Goal: Task Accomplishment & Management: Use online tool/utility

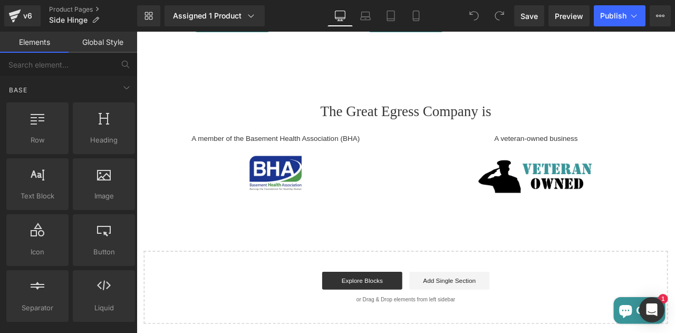
scroll to position [3058, 0]
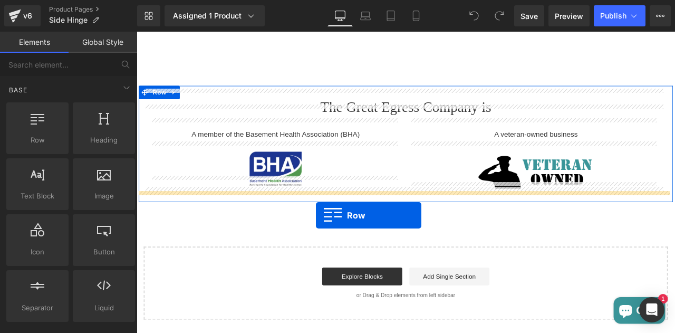
drag, startPoint x: 188, startPoint y: 175, endPoint x: 349, endPoint y: 249, distance: 177.3
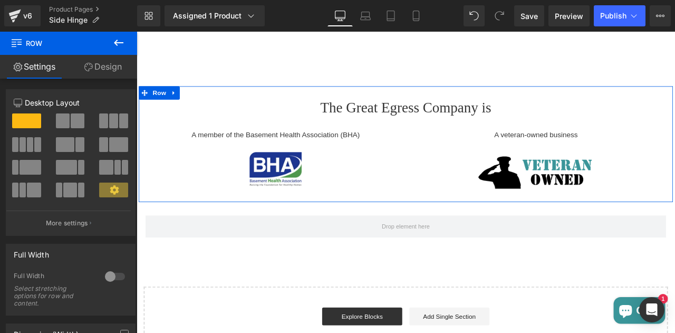
click at [118, 47] on icon at bounding box center [118, 42] width 13 height 13
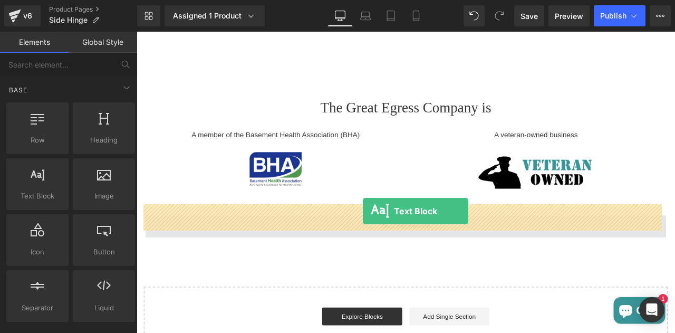
drag, startPoint x: 194, startPoint y: 218, endPoint x: 405, endPoint y: 245, distance: 212.8
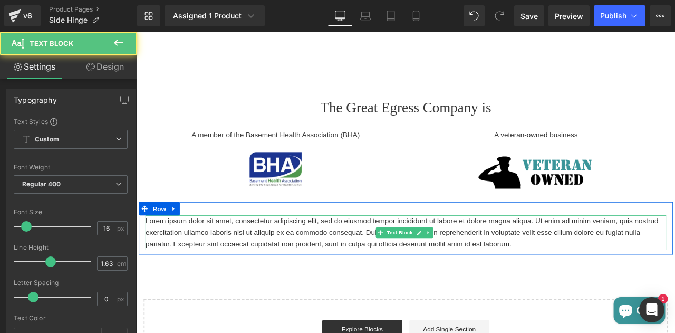
click at [268, 250] on p "Lorem ipsum dolor sit amet, consectetur adipiscing elit, sed do eiusmod tempor …" at bounding box center [455, 270] width 617 height 41
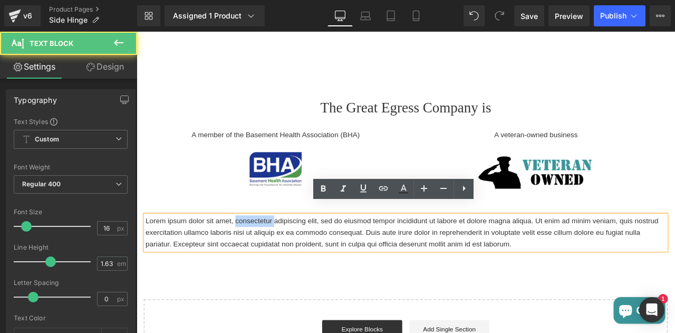
click at [268, 250] on p "Lorem ipsum dolor sit amet, consectetur adipiscing elit, sed do eiusmod tempor …" at bounding box center [455, 270] width 617 height 41
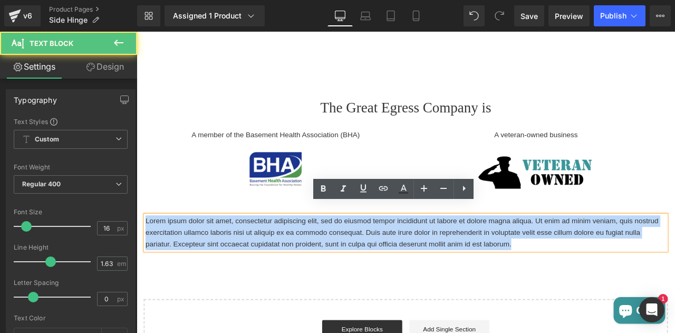
click at [268, 250] on p "Lorem ipsum dolor sit amet, consectetur adipiscing elit, sed do eiusmod tempor …" at bounding box center [455, 270] width 617 height 41
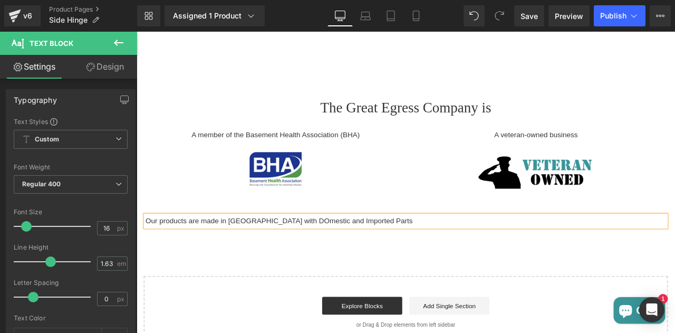
click at [302, 250] on p "Our products are made in [GEOGRAPHIC_DATA] with DOmestic and Imported Parts" at bounding box center [455, 257] width 617 height 14
click at [194, 250] on p "Our products are made in [GEOGRAPHIC_DATA] with Domestic and Imported Parts" at bounding box center [455, 257] width 617 height 14
click at [147, 250] on p "Our Windows are made in [GEOGRAPHIC_DATA] with Domestic and Imported Parts" at bounding box center [455, 257] width 617 height 14
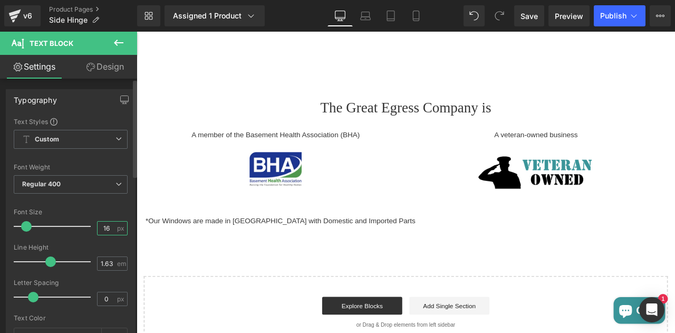
click at [107, 226] on input "16" at bounding box center [107, 228] width 18 height 13
type input "1"
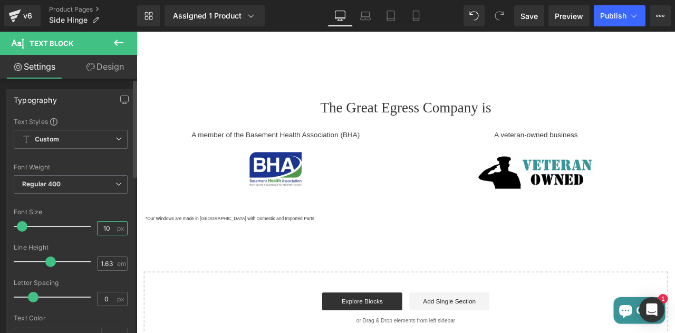
type input "10"
click at [117, 210] on div "Font Size" at bounding box center [71, 211] width 114 height 7
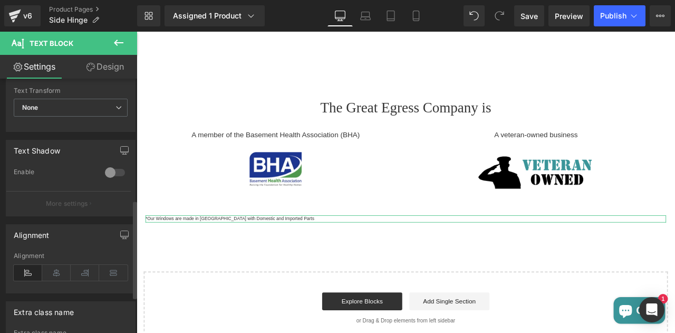
scroll to position [317, 0]
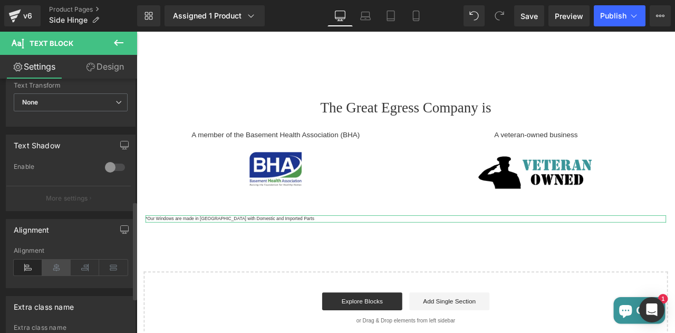
click at [52, 266] on icon at bounding box center [56, 268] width 28 height 16
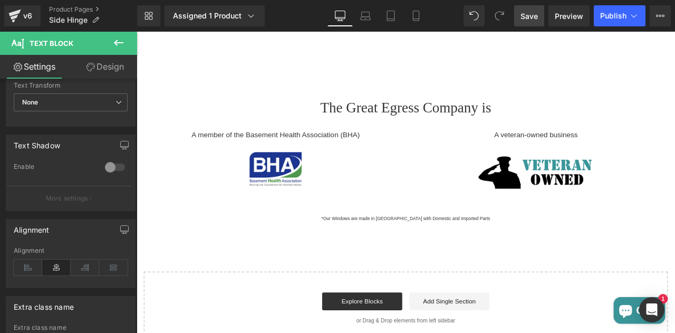
click at [530, 16] on span "Save" at bounding box center [529, 16] width 17 height 11
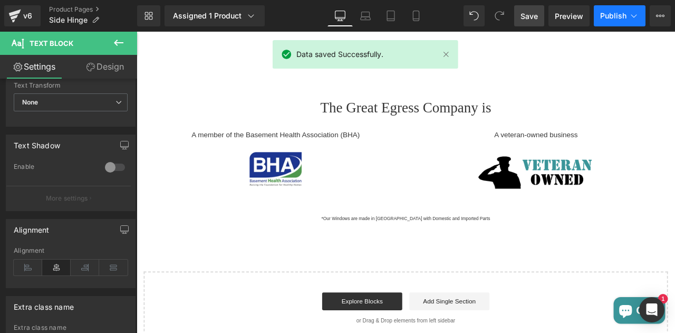
click at [604, 18] on span "Publish" at bounding box center [613, 16] width 26 height 8
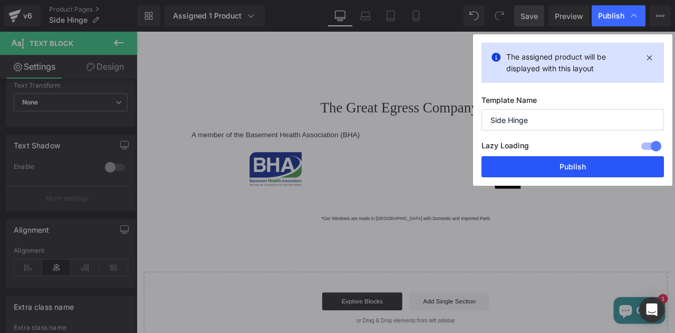
click at [547, 165] on button "Publish" at bounding box center [573, 166] width 183 height 21
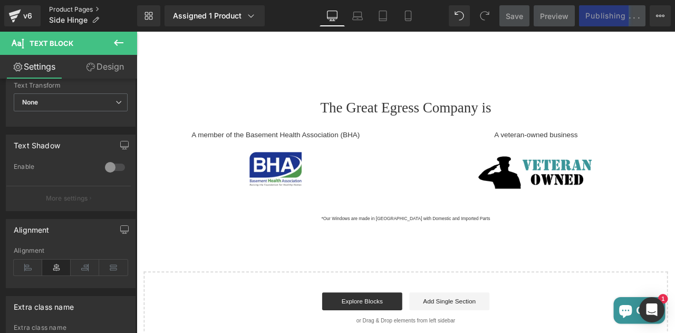
click at [66, 12] on link "Product Pages" at bounding box center [93, 9] width 88 height 8
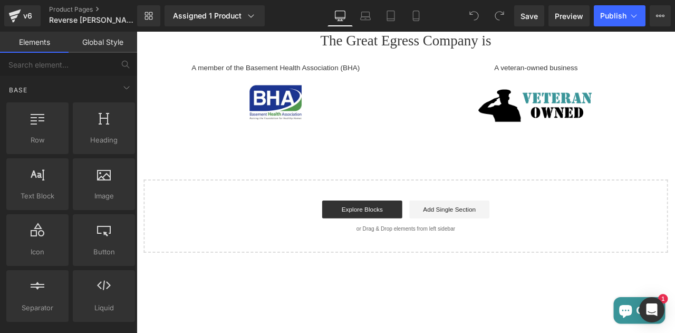
scroll to position [2552, 0]
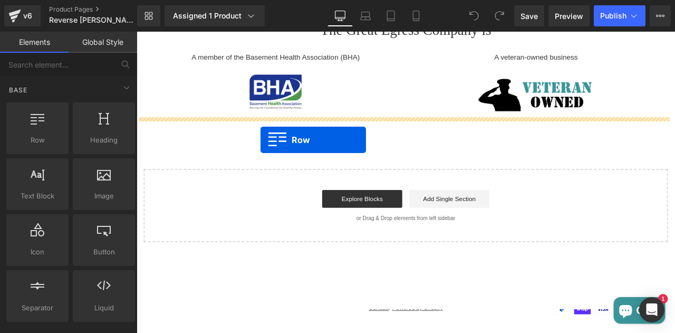
drag, startPoint x: 175, startPoint y: 150, endPoint x: 283, endPoint y: 160, distance: 108.6
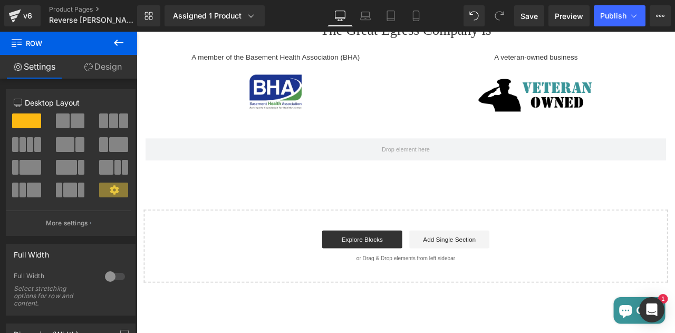
click at [116, 46] on icon at bounding box center [118, 42] width 13 height 13
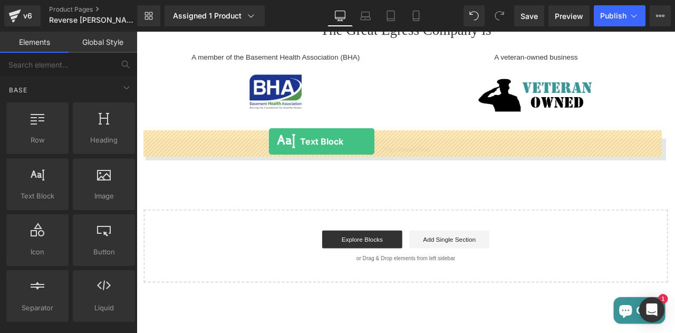
drag, startPoint x: 186, startPoint y: 213, endPoint x: 294, endPoint y: 161, distance: 119.2
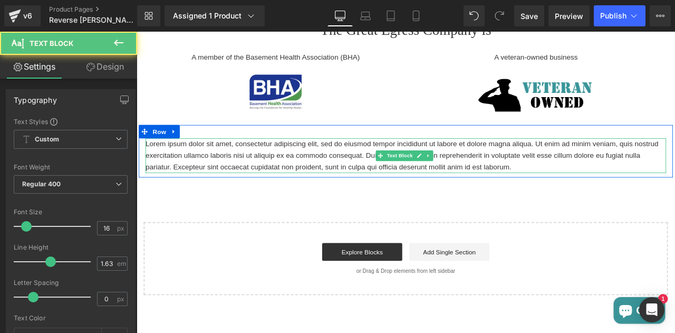
click at [177, 165] on p "Lorem ipsum dolor sit amet, consectetur adipiscing elit, sed do eiusmod tempor …" at bounding box center [455, 178] width 617 height 41
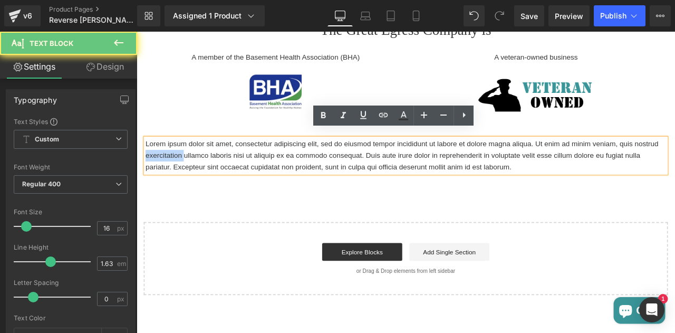
click at [177, 165] on p "Lorem ipsum dolor sit amet, consectetur adipiscing elit, sed do eiusmod tempor …" at bounding box center [455, 178] width 617 height 41
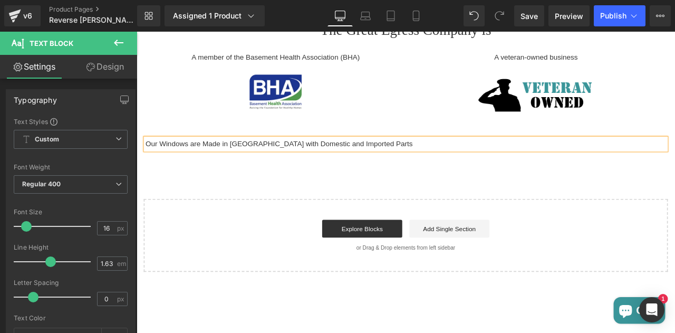
click at [147, 158] on p "Our Windows are Made in Canada with Domestic and Imported Parts" at bounding box center [455, 165] width 617 height 14
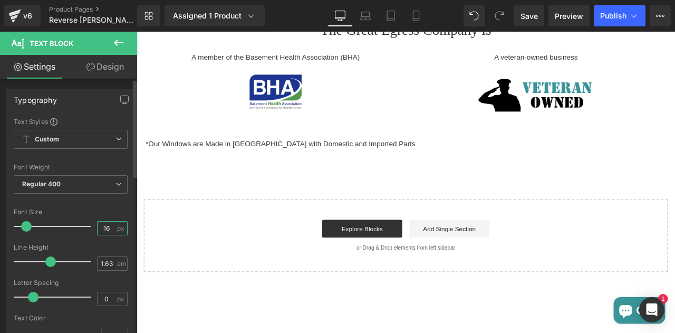
click at [101, 226] on input "16" at bounding box center [107, 228] width 18 height 13
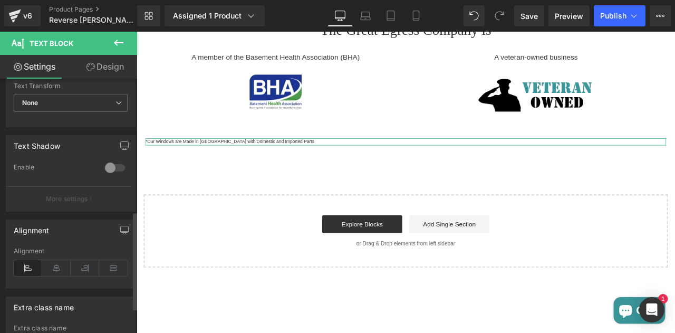
scroll to position [351, 0]
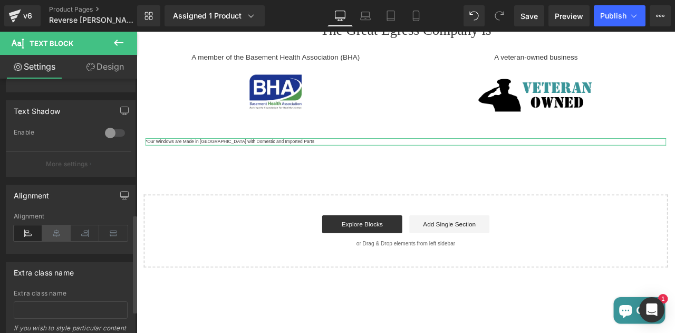
type input "10"
click at [55, 225] on icon at bounding box center [56, 233] width 28 height 16
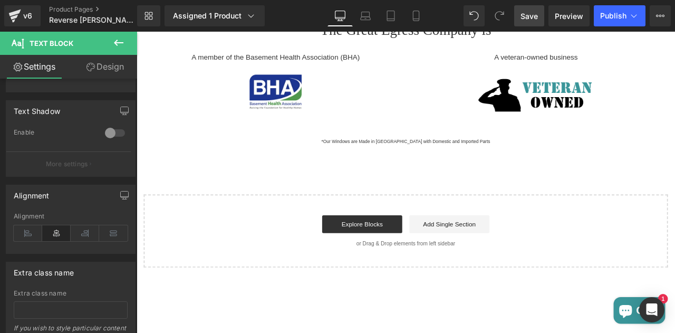
click at [544, 18] on link "Save" at bounding box center [529, 15] width 30 height 21
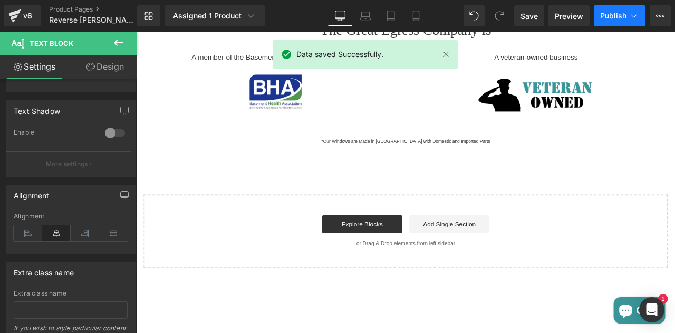
click at [598, 20] on button "Publish" at bounding box center [620, 15] width 52 height 21
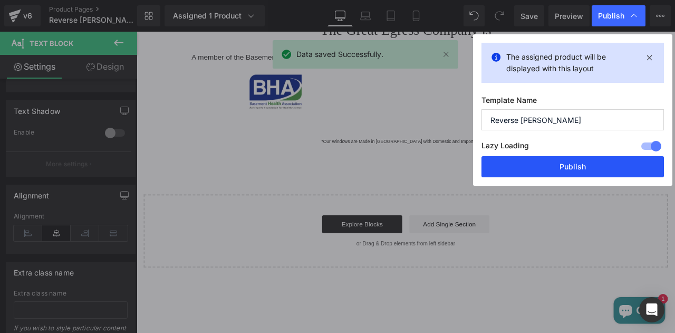
click at [557, 161] on button "Publish" at bounding box center [573, 166] width 183 height 21
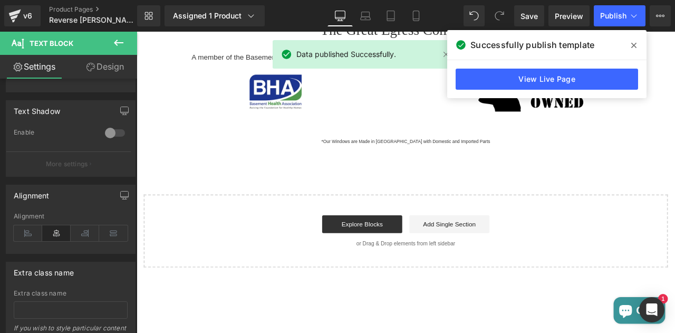
click at [634, 49] on icon at bounding box center [634, 45] width 5 height 8
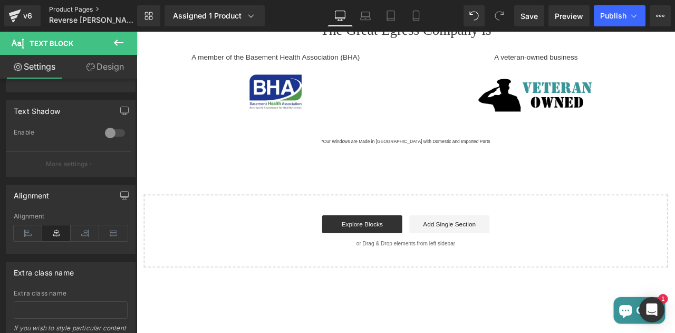
click at [79, 8] on link "Product Pages" at bounding box center [102, 9] width 106 height 8
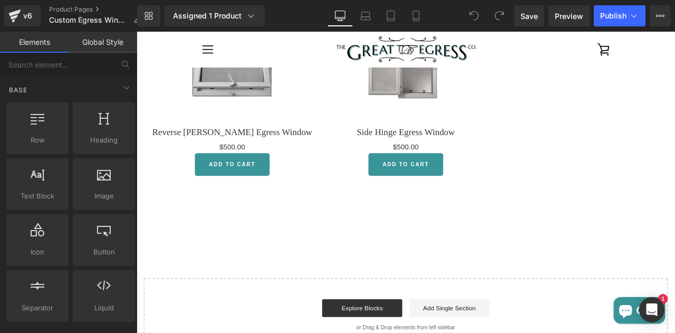
scroll to position [994, 0]
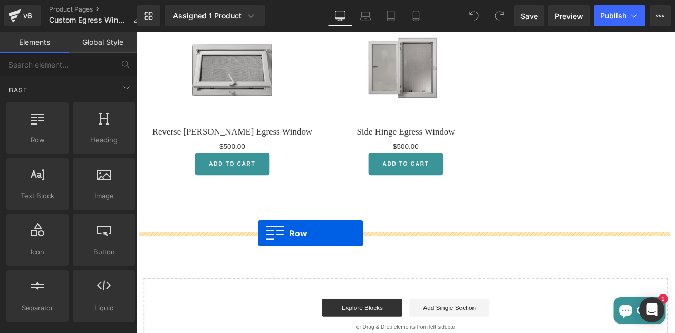
drag, startPoint x: 186, startPoint y: 155, endPoint x: 280, endPoint y: 271, distance: 149.3
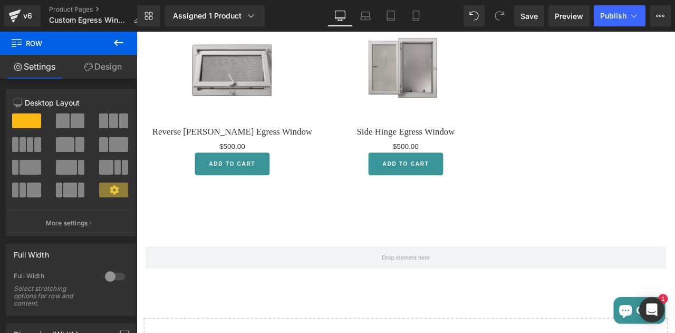
click at [120, 52] on button at bounding box center [118, 43] width 37 height 23
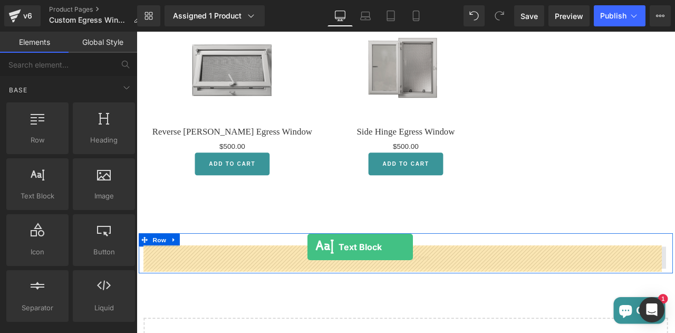
drag, startPoint x: 177, startPoint y: 220, endPoint x: 339, endPoint y: 286, distance: 175.6
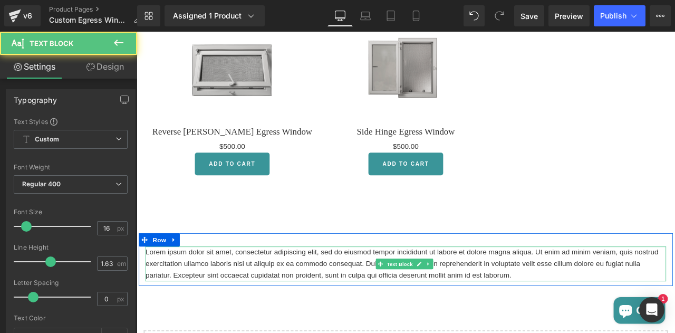
click at [337, 299] on p "Lorem ipsum dolor sit amet, consectetur adipiscing elit, sed do eiusmod tempor …" at bounding box center [455, 306] width 617 height 41
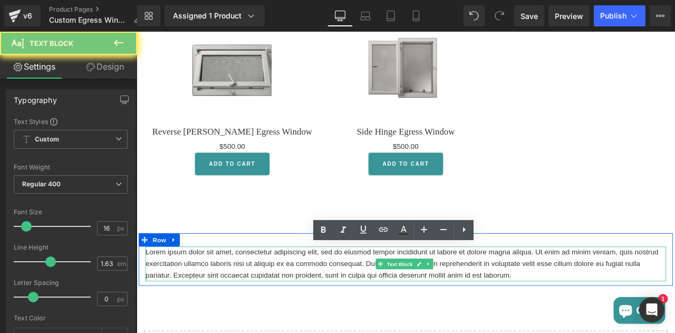
click at [337, 299] on p "Lorem ipsum dolor sit amet, consectetur adipiscing elit, sed do eiusmod tempor …" at bounding box center [455, 306] width 617 height 41
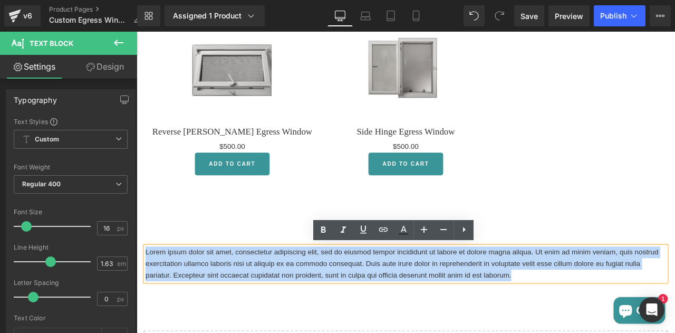
click at [337, 299] on p "Lorem ipsum dolor sit amet, consectetur adipiscing elit, sed do eiusmod tempor …" at bounding box center [455, 306] width 617 height 41
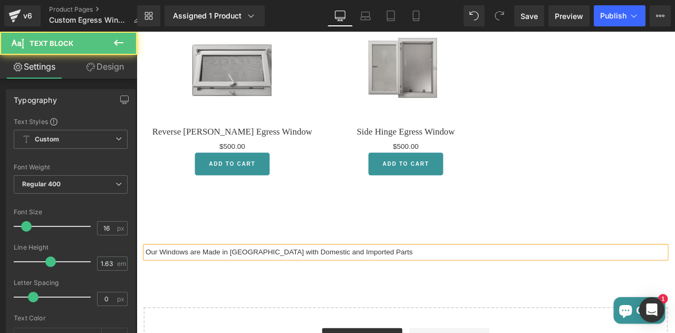
click at [148, 291] on p "Our Windows are Made in Canada with Domestic and Imported Parts" at bounding box center [455, 293] width 617 height 14
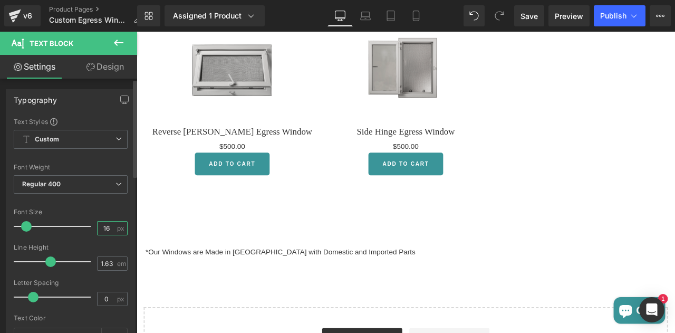
click at [101, 231] on input "16" at bounding box center [107, 228] width 18 height 13
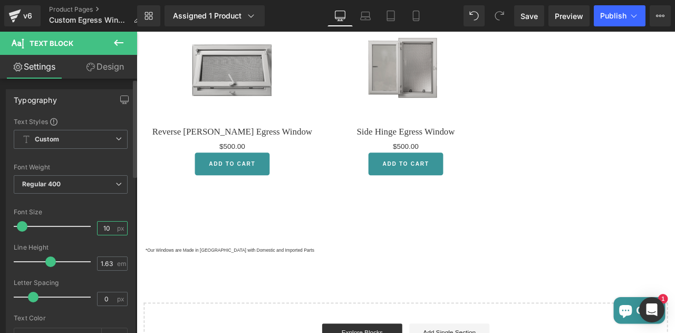
type input "10"
click at [110, 211] on div "Font Size" at bounding box center [71, 211] width 114 height 7
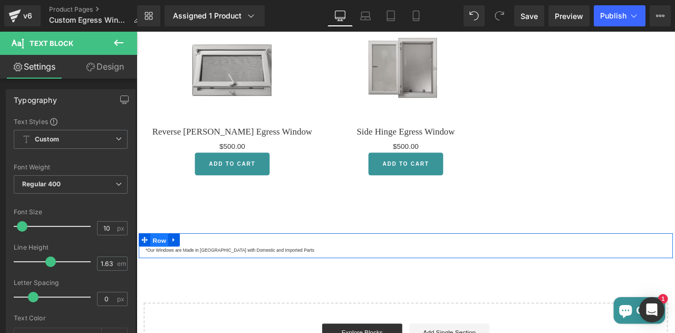
click at [167, 281] on span "Row" at bounding box center [163, 279] width 21 height 16
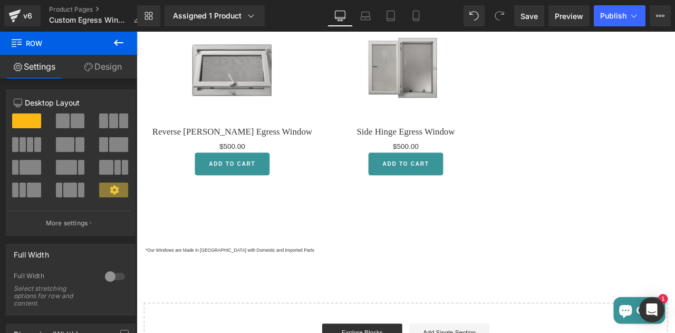
click at [117, 39] on icon at bounding box center [118, 42] width 13 height 13
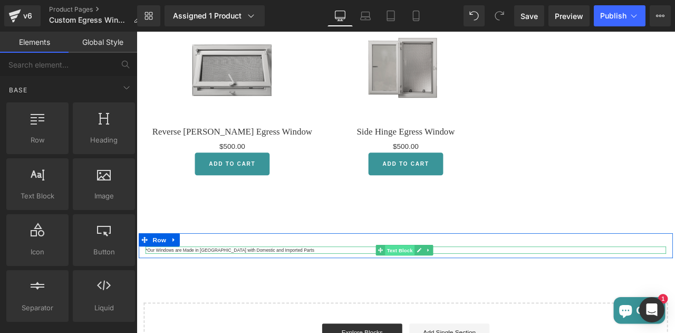
click at [435, 291] on span "Text Block" at bounding box center [449, 291] width 35 height 13
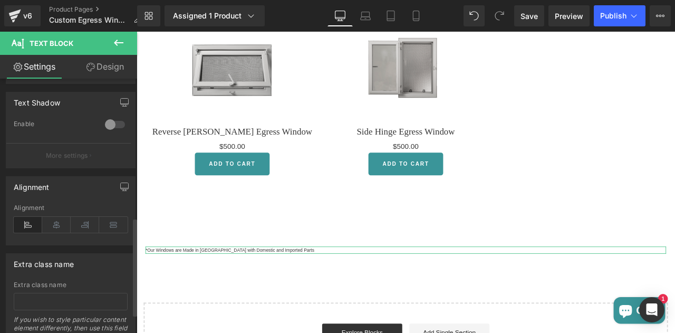
scroll to position [361, 0]
click at [58, 223] on icon at bounding box center [56, 224] width 28 height 16
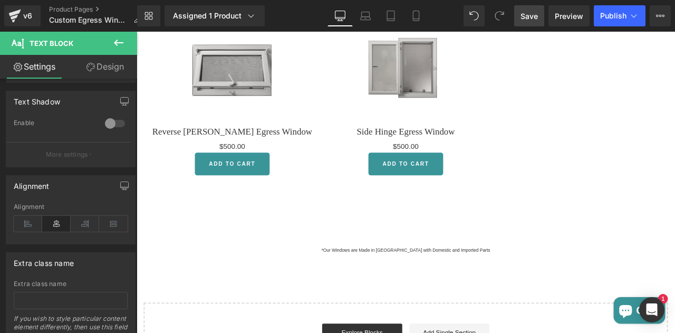
click at [531, 20] on span "Save" at bounding box center [529, 16] width 17 height 11
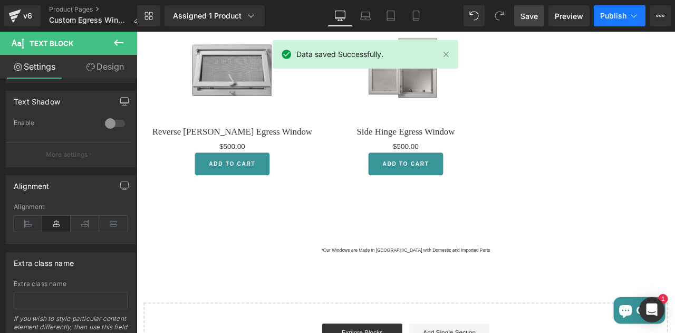
click at [619, 12] on span "Publish" at bounding box center [613, 16] width 26 height 8
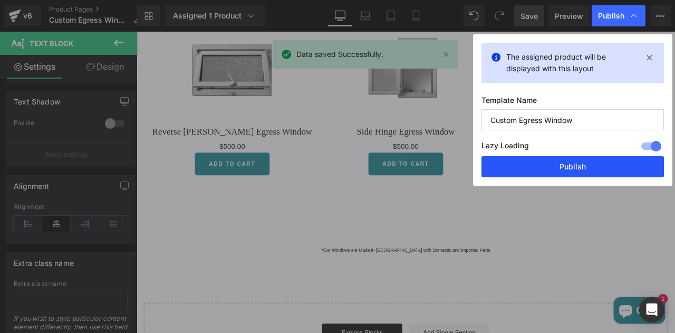
click at [568, 171] on button "Publish" at bounding box center [573, 166] width 183 height 21
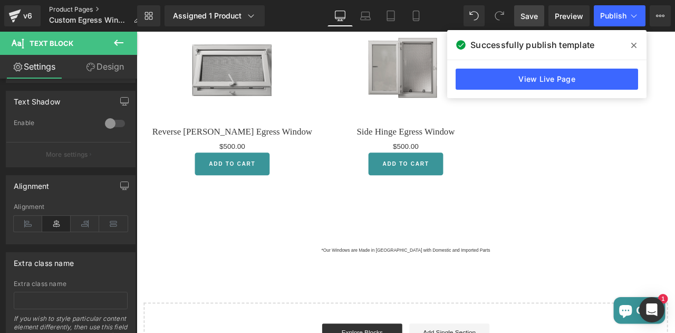
click at [68, 11] on link "Product Pages" at bounding box center [99, 9] width 100 height 8
